Goal: Transaction & Acquisition: Purchase product/service

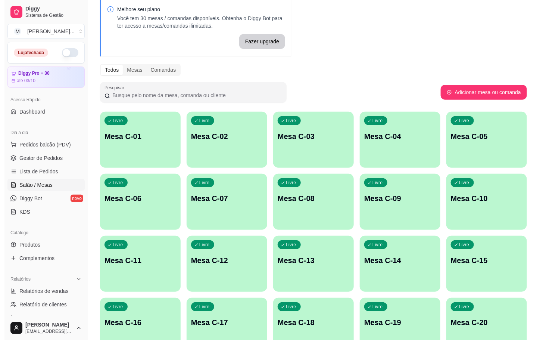
scroll to position [203, 0]
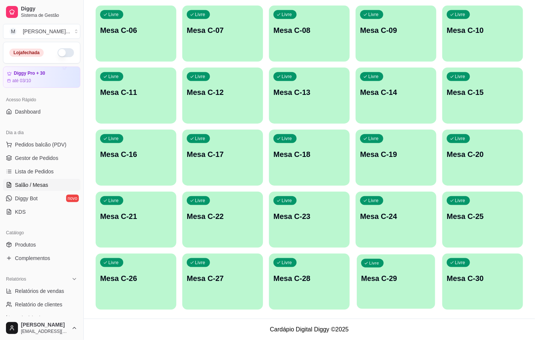
click at [402, 291] on div "Livre Mesa C-29" at bounding box center [396, 277] width 78 height 46
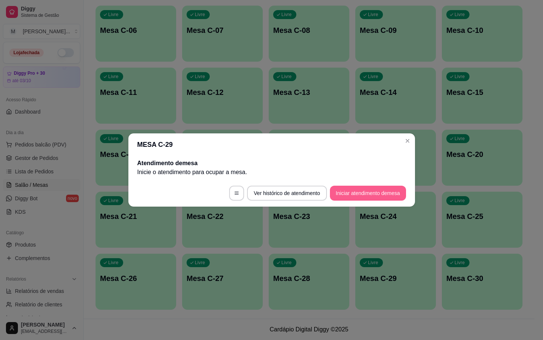
click at [380, 193] on button "Iniciar atendimento de mesa" at bounding box center [368, 193] width 76 height 15
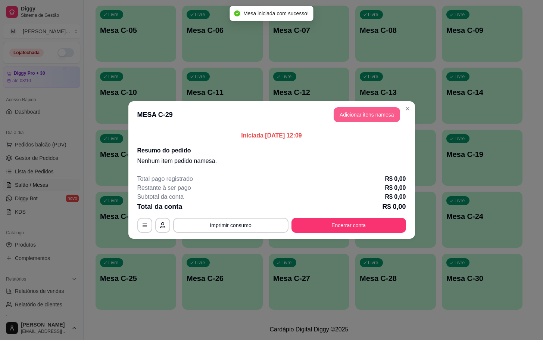
click at [370, 112] on button "Adicionar itens na mesa" at bounding box center [367, 114] width 66 height 15
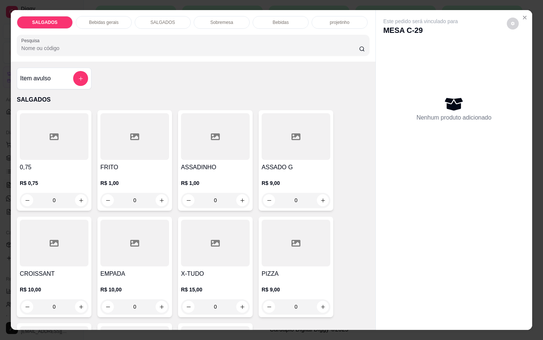
click at [311, 195] on input "0" at bounding box center [296, 200] width 42 height 15
click at [320, 199] on icon "increase-product-quantity" at bounding box center [323, 201] width 6 height 6
type input "1"
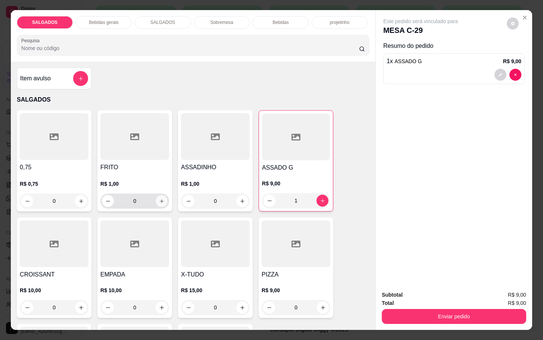
click at [159, 198] on icon "increase-product-quantity" at bounding box center [162, 201] width 6 height 6
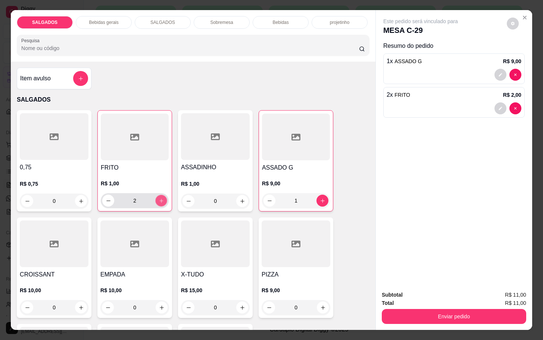
click at [159, 198] on icon "increase-product-quantity" at bounding box center [162, 201] width 6 height 6
type input "4"
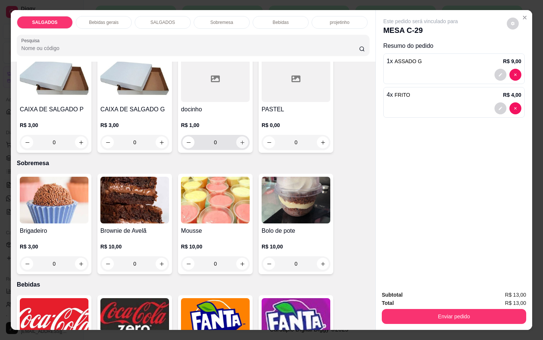
scroll to position [1120, 0]
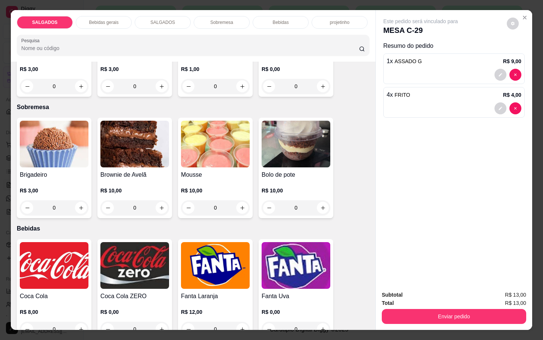
click at [63, 292] on h4 "Coca Cola" at bounding box center [54, 296] width 69 height 9
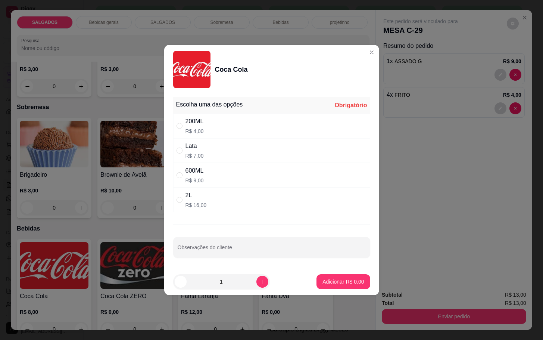
click at [192, 178] on p "R$ 9,00" at bounding box center [195, 180] width 18 height 7
radio input "true"
click at [323, 278] on p "Adicionar R$ 9,00" at bounding box center [343, 281] width 40 height 7
type input "1"
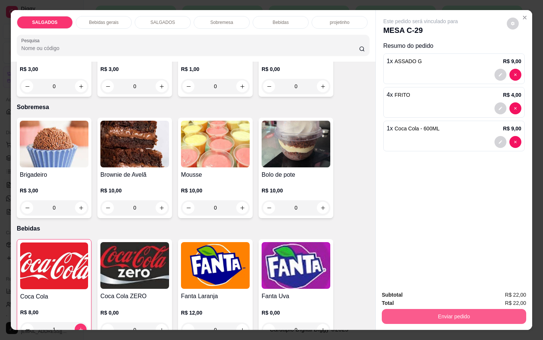
click at [465, 309] on button "Enviar pedido" at bounding box center [454, 316] width 144 height 15
click at [461, 296] on button "Não registrar e enviar pedido" at bounding box center [428, 294] width 75 height 14
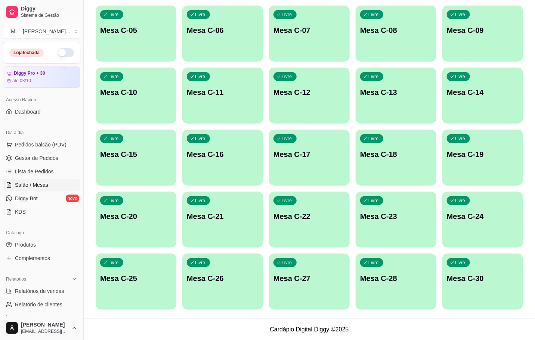
click at [286, 91] on p "Mesa C-12" at bounding box center [309, 92] width 72 height 10
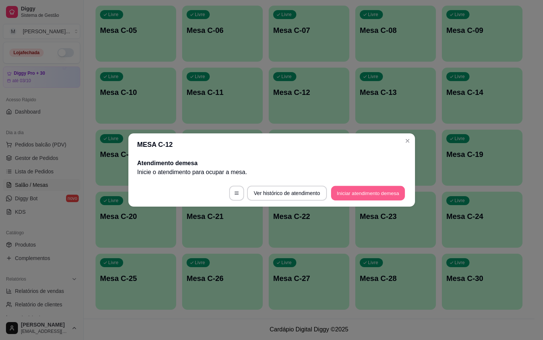
click at [362, 199] on button "Iniciar atendimento de mesa" at bounding box center [368, 193] width 74 height 15
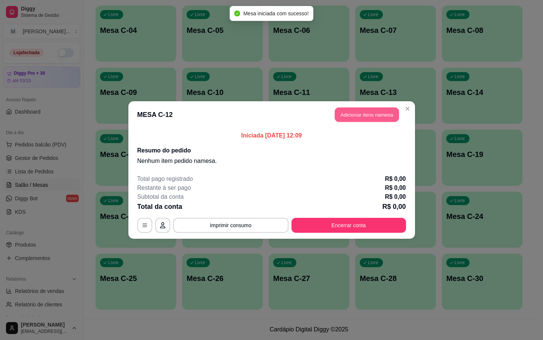
click at [379, 117] on button "Adicionar itens na mesa" at bounding box center [367, 115] width 64 height 15
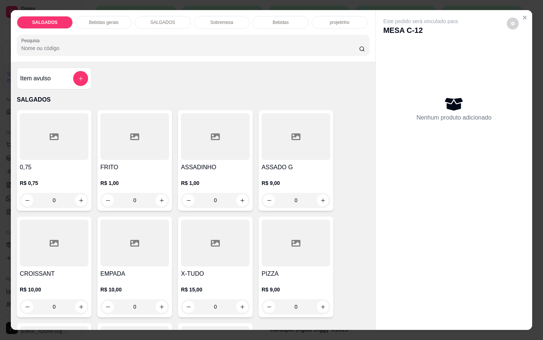
click at [331, 149] on div "0,75 R$ 0,75 0 FRITO R$ 1,00 0 ASSADINHO R$ 1,00 0 ASSADO G R$ 9,00 0 CROISSANT…" at bounding box center [193, 266] width 353 height 313
click at [316, 149] on div at bounding box center [296, 136] width 69 height 47
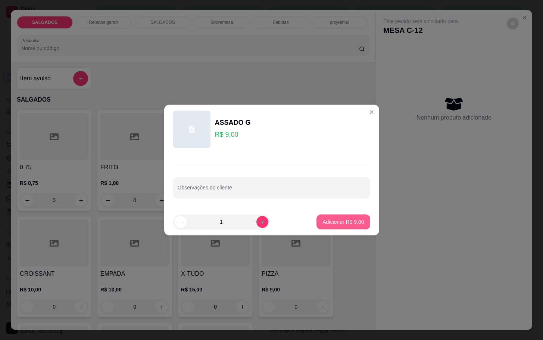
click at [339, 219] on p "Adicionar R$ 9,00" at bounding box center [343, 221] width 41 height 7
type input "1"
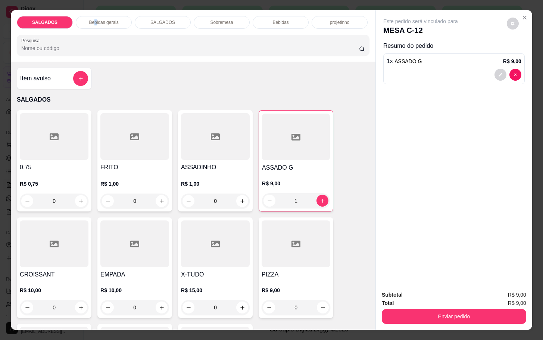
drag, startPoint x: 90, startPoint y: 19, endPoint x: 81, endPoint y: 25, distance: 10.6
click at [93, 19] on p "Bebidas gerais" at bounding box center [103, 22] width 29 height 6
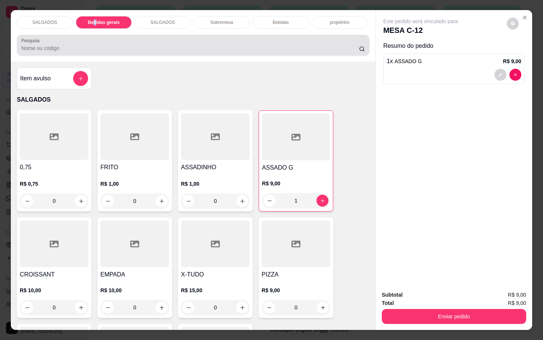
scroll to position [18, 0]
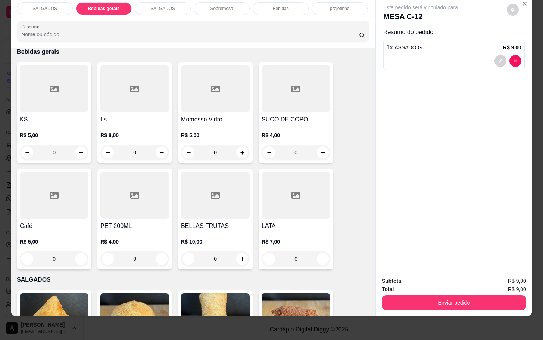
click at [212, 91] on div at bounding box center [215, 88] width 69 height 47
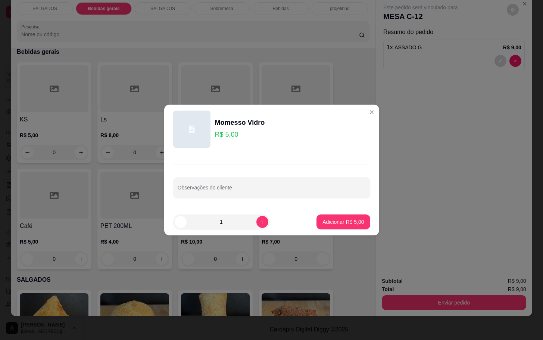
click at [330, 233] on footer "1 Adicionar R$ 5,00" at bounding box center [271, 221] width 215 height 27
click at [342, 226] on button "Adicionar R$ 5,00" at bounding box center [343, 221] width 53 height 15
type input "1"
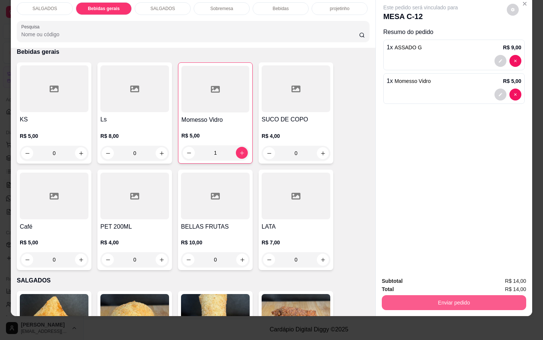
click at [391, 297] on button "Enviar pedido" at bounding box center [454, 302] width 144 height 15
click at [401, 275] on button "Não registrar e enviar pedido" at bounding box center [428, 276] width 78 height 14
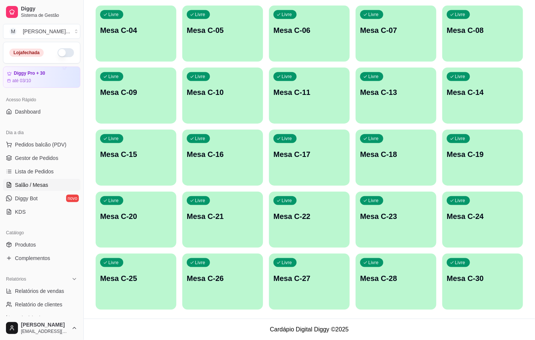
click at [319, 275] on p "Mesa C-27" at bounding box center [309, 278] width 72 height 10
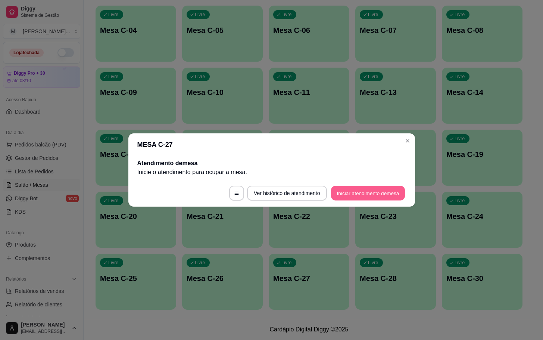
click at [341, 192] on button "Iniciar atendimento de mesa" at bounding box center [368, 193] width 74 height 15
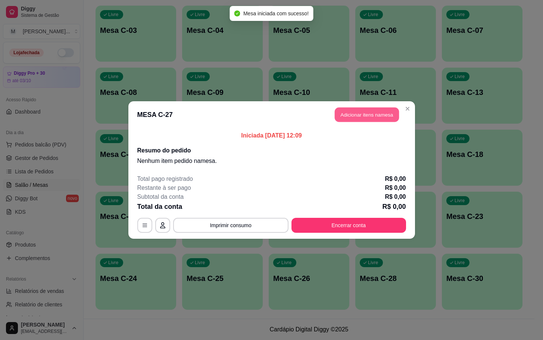
click at [346, 121] on button "Adicionar itens na mesa" at bounding box center [367, 115] width 64 height 15
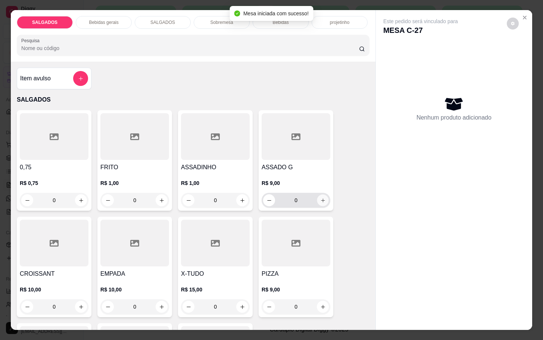
click at [320, 198] on icon "increase-product-quantity" at bounding box center [323, 201] width 6 height 6
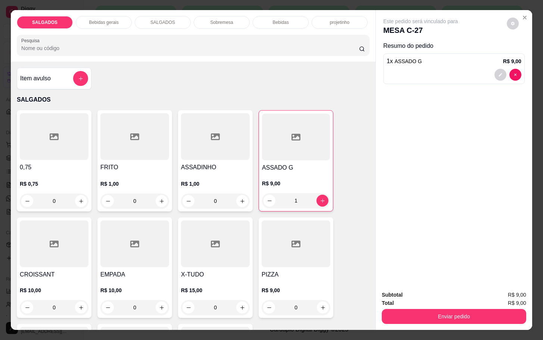
click at [259, 194] on div "ASSADO G R$ 9,00 1" at bounding box center [296, 160] width 75 height 101
click at [267, 199] on icon "decrease-product-quantity" at bounding box center [270, 201] width 6 height 6
type input "0"
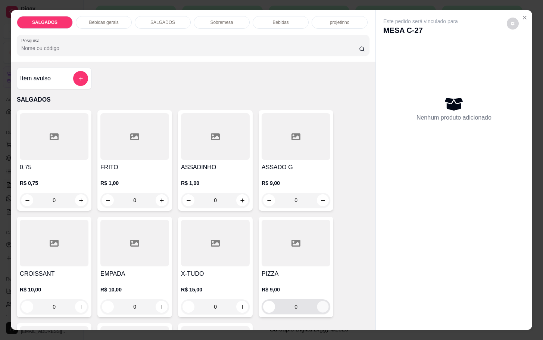
click at [320, 305] on icon "increase-product-quantity" at bounding box center [323, 307] width 6 height 6
type input "1"
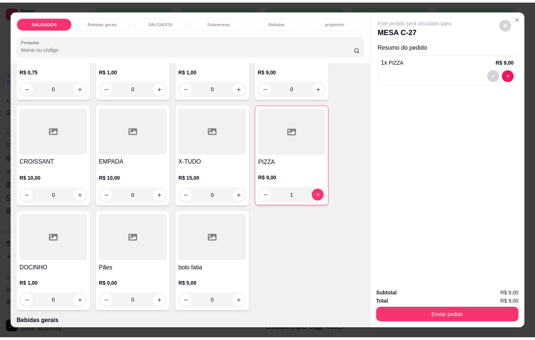
scroll to position [168, 0]
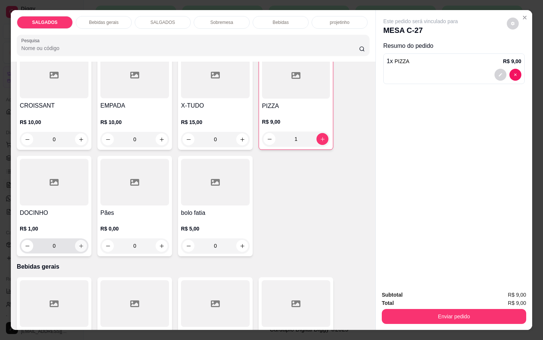
click at [81, 246] on div "0" at bounding box center [54, 245] width 66 height 15
type input "1"
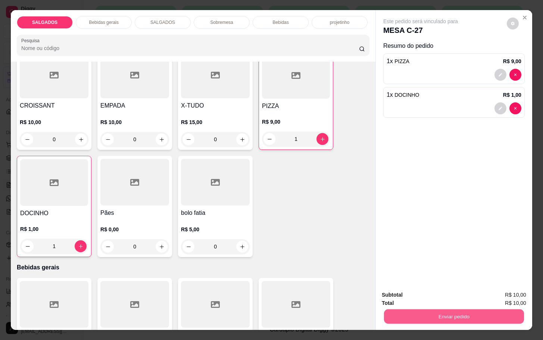
click at [429, 309] on button "Enviar pedido" at bounding box center [454, 316] width 140 height 15
click at [430, 287] on button "Não registrar e enviar pedido" at bounding box center [428, 294] width 75 height 14
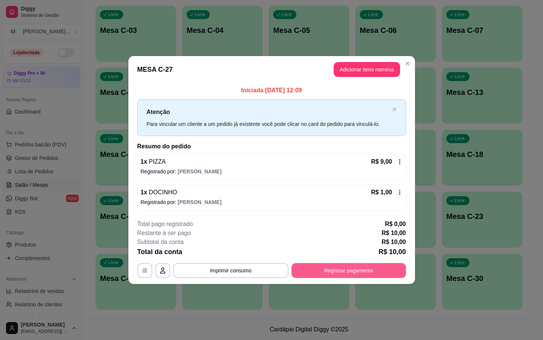
click at [332, 274] on button "Registrar pagamento" at bounding box center [349, 270] width 115 height 15
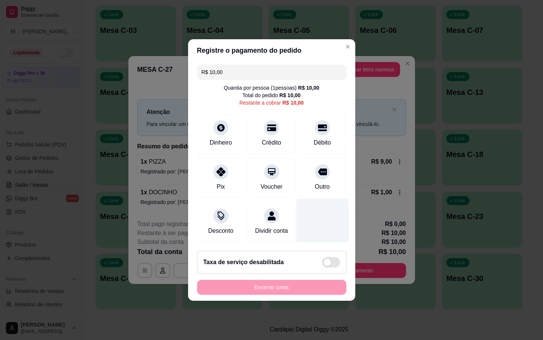
drag, startPoint x: 333, startPoint y: 171, endPoint x: 336, endPoint y: 218, distance: 47.1
click at [334, 171] on div "Outro" at bounding box center [323, 178] width 48 height 40
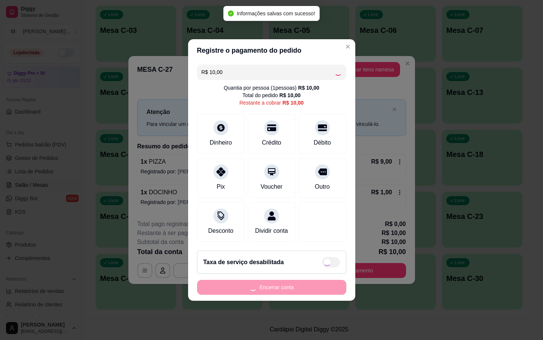
type input "R$ 0,00"
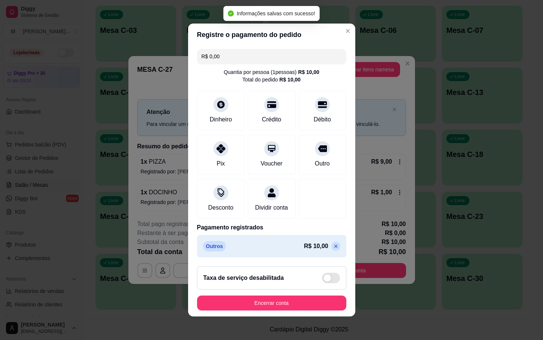
drag, startPoint x: 307, startPoint y: 318, endPoint x: 301, endPoint y: 313, distance: 8.7
click at [308, 316] on footer "Taxa de serviço desabilitada Encerrar conta" at bounding box center [271, 288] width 167 height 56
click at [302, 307] on button "Encerrar conta" at bounding box center [271, 302] width 149 height 15
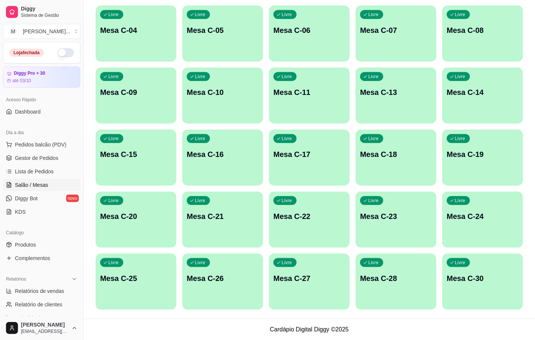
scroll to position [91, 0]
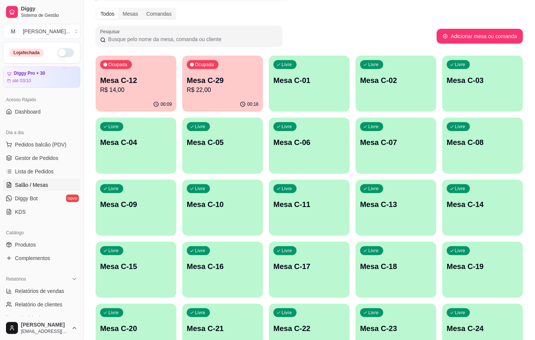
click at [245, 61] on div "Ocupada Mesa C-29 R$ 22,00" at bounding box center [222, 76] width 81 height 41
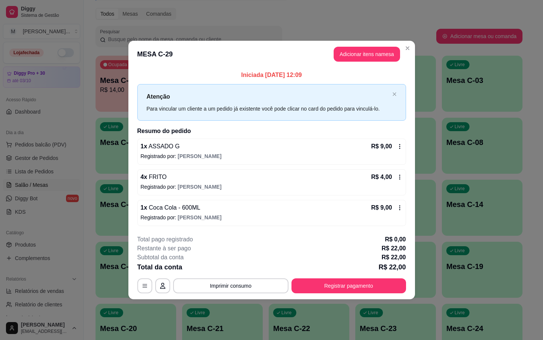
click at [360, 268] on div "Total da conta R$ 22,00" at bounding box center [271, 267] width 269 height 10
click at [362, 282] on button "Registrar pagamento" at bounding box center [349, 285] width 115 height 15
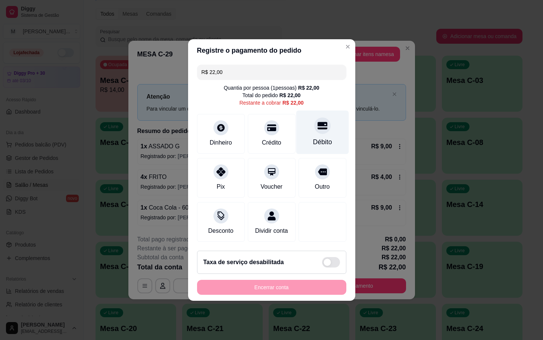
click at [319, 139] on div "Débito" at bounding box center [322, 142] width 19 height 10
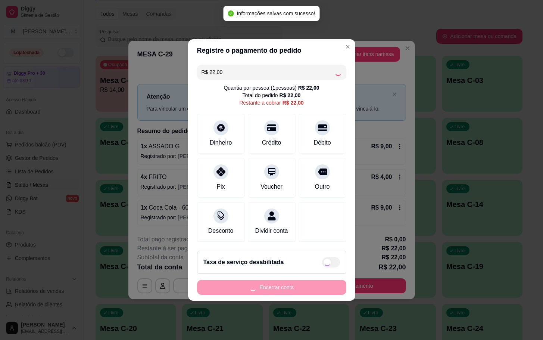
type input "R$ 0,00"
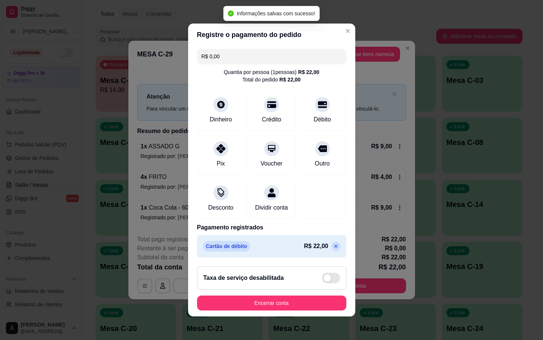
click at [302, 310] on button "Encerrar conta" at bounding box center [271, 302] width 149 height 15
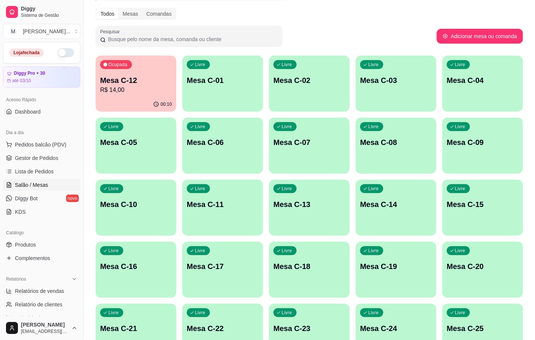
click at [154, 105] on icon "button" at bounding box center [156, 104] width 6 height 6
click at [385, 283] on div "Livre Mesa C-19" at bounding box center [395, 265] width 81 height 47
click at [192, 64] on icon "button" at bounding box center [193, 65] width 4 height 4
click at [165, 73] on div "Ocupada Mesa C-12 R$ 14,00" at bounding box center [136, 76] width 78 height 40
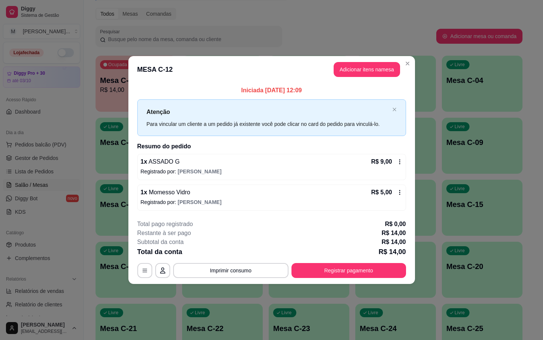
click at [330, 280] on footer "**********" at bounding box center [271, 249] width 287 height 70
click at [332, 278] on footer "**********" at bounding box center [271, 249] width 287 height 70
click at [334, 274] on button "Registrar pagamento" at bounding box center [349, 270] width 115 height 15
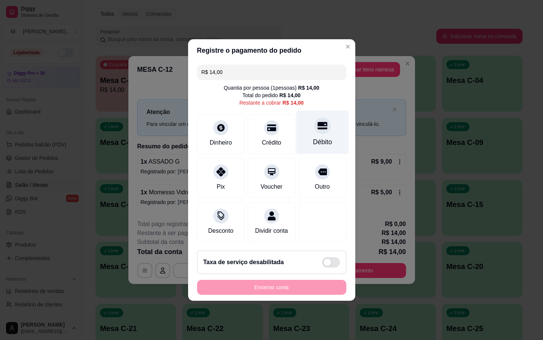
click at [329, 112] on div "Débito" at bounding box center [322, 133] width 53 height 44
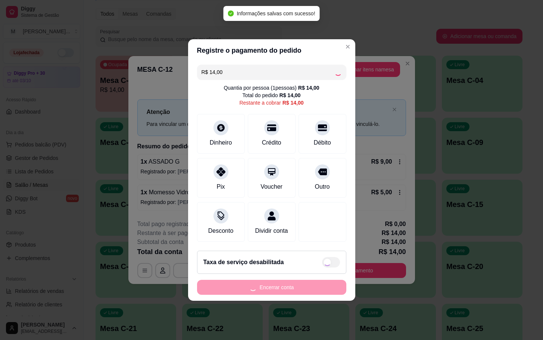
type input "R$ 0,00"
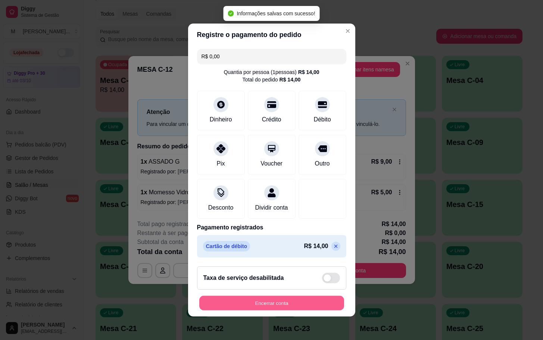
click at [271, 308] on button "Encerrar conta" at bounding box center [271, 303] width 145 height 15
